Goal: Task Accomplishment & Management: Manage account settings

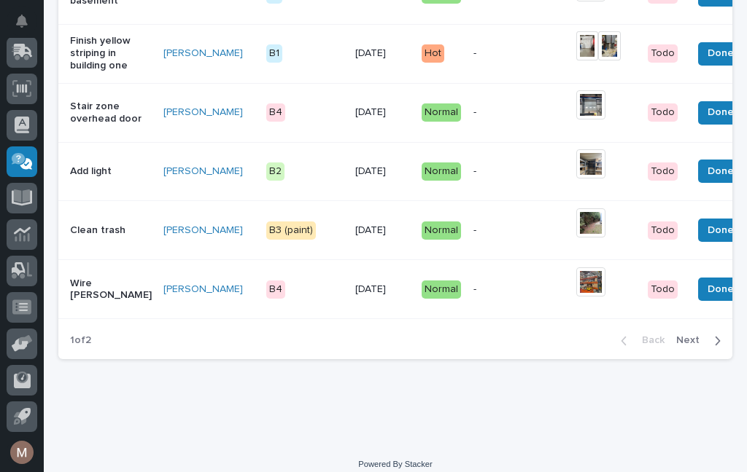
scroll to position [1567, 0]
click at [117, 238] on div "Clean trash" at bounding box center [111, 231] width 82 height 24
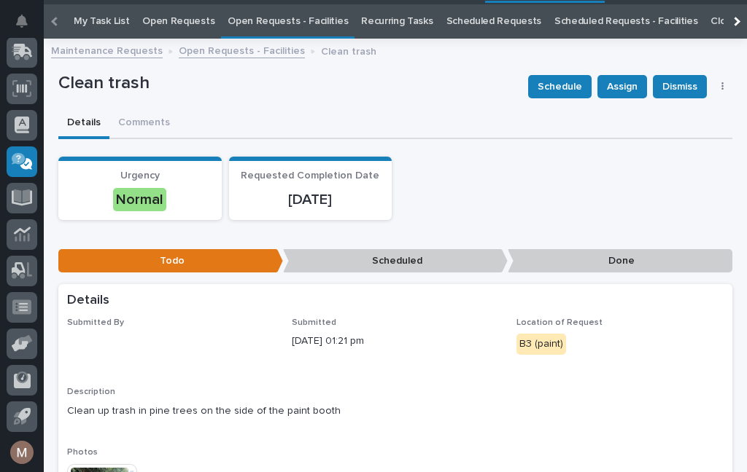
scroll to position [47, 0]
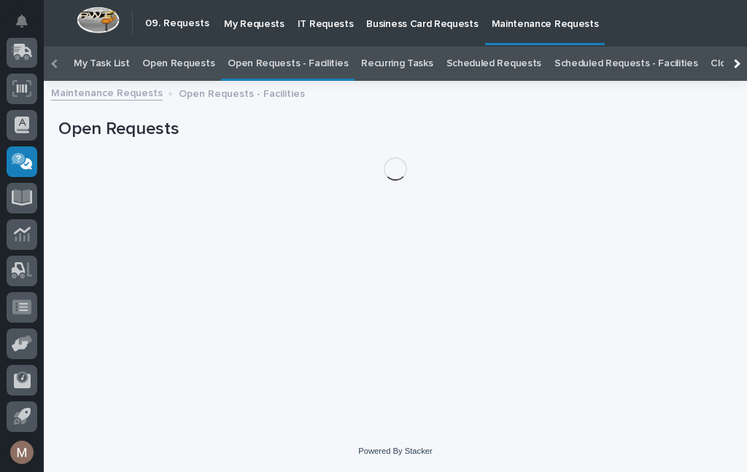
scroll to position [47, 0]
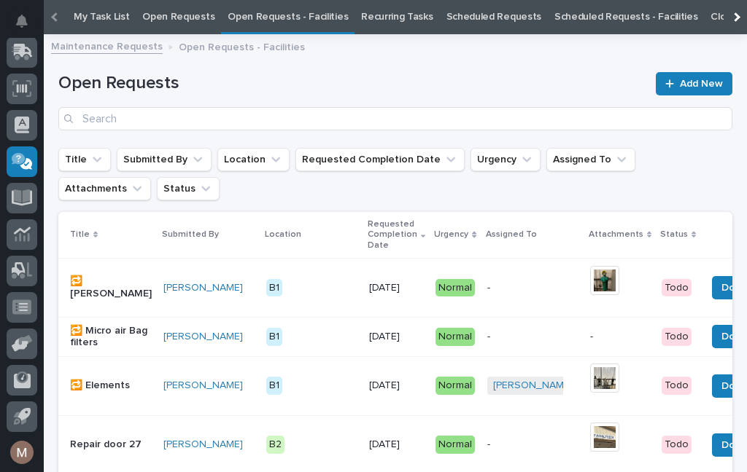
click at [287, 25] on link "Open Requests - Facilities" at bounding box center [287, 17] width 120 height 34
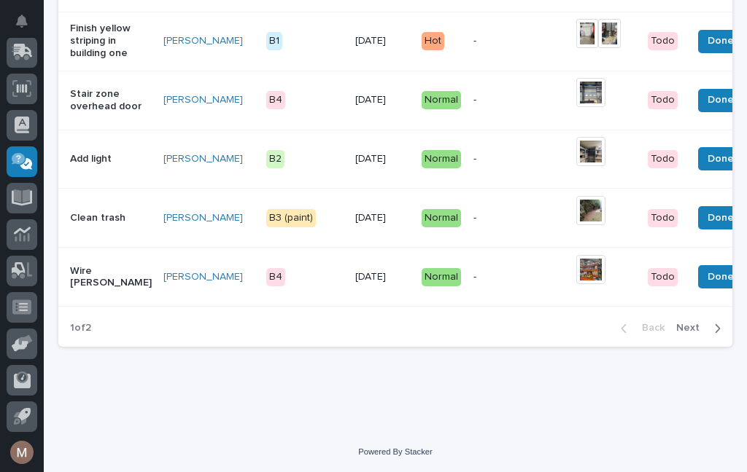
scroll to position [1597, 0]
click at [707, 224] on span "Done" at bounding box center [720, 217] width 26 height 17
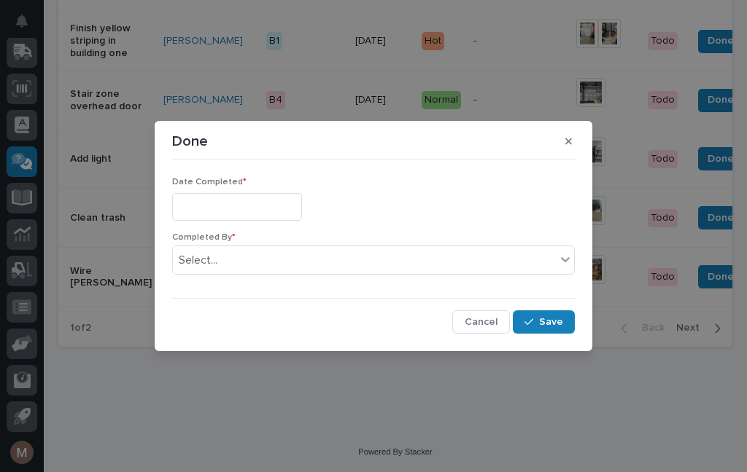
click at [223, 203] on input "text" at bounding box center [237, 206] width 130 height 27
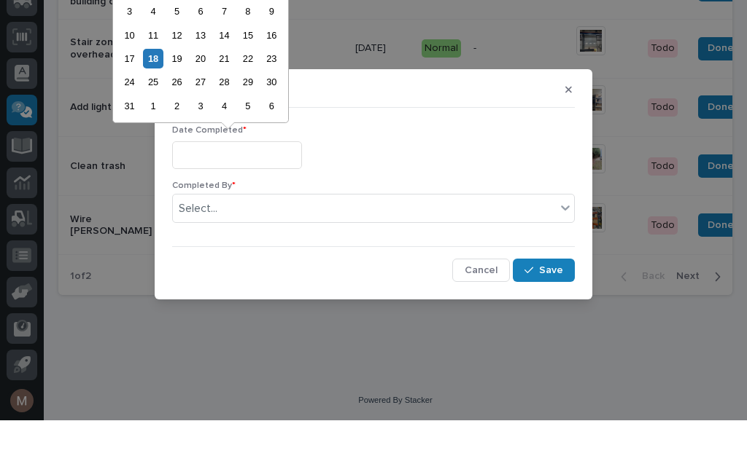
click at [155, 77] on div "11" at bounding box center [153, 87] width 20 height 20
type input "**********"
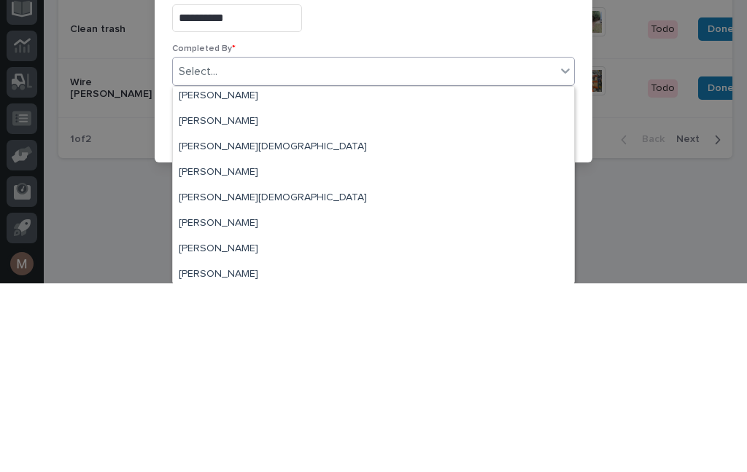
scroll to position [34, 0]
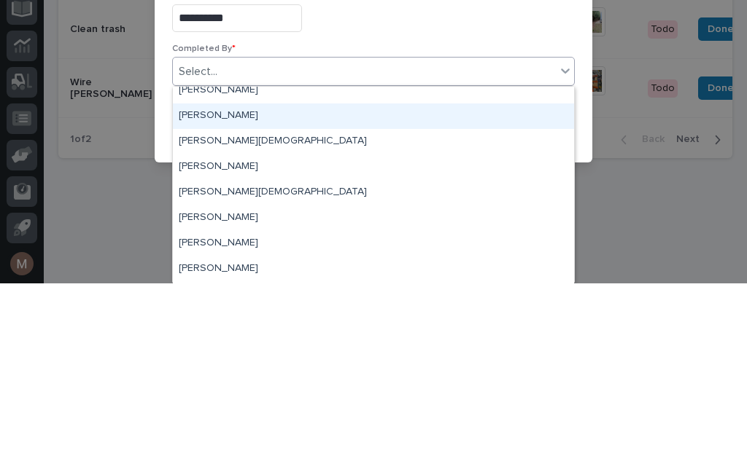
click at [211, 292] on div "Jerry Yoder" at bounding box center [373, 305] width 401 height 26
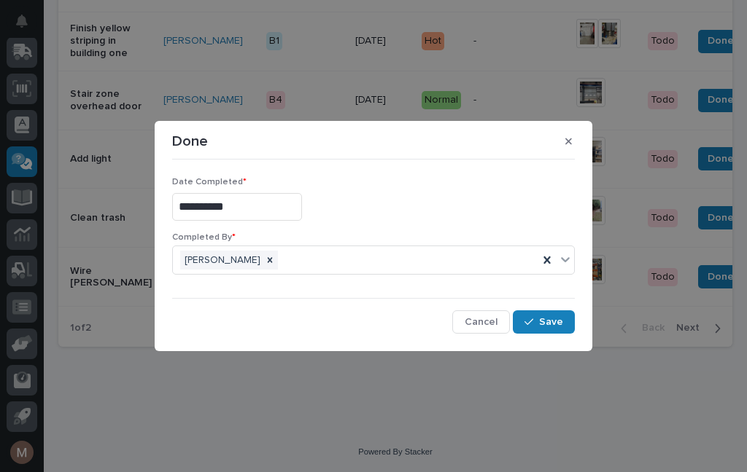
click at [553, 322] on span "Save" at bounding box center [551, 322] width 24 height 13
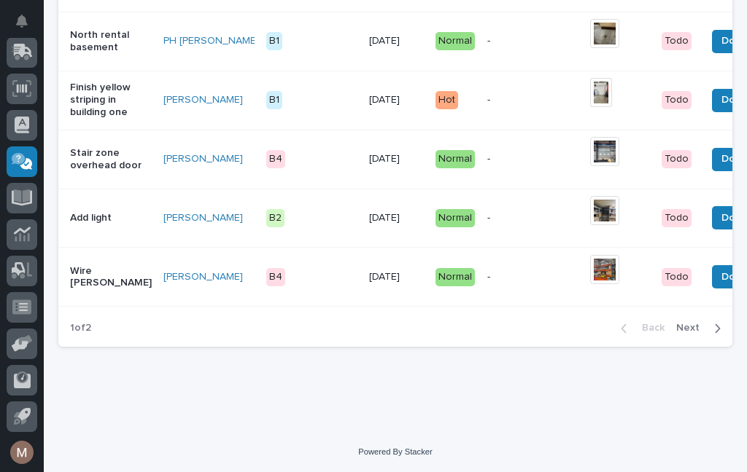
scroll to position [1582, 0]
